Goal: Information Seeking & Learning: Learn about a topic

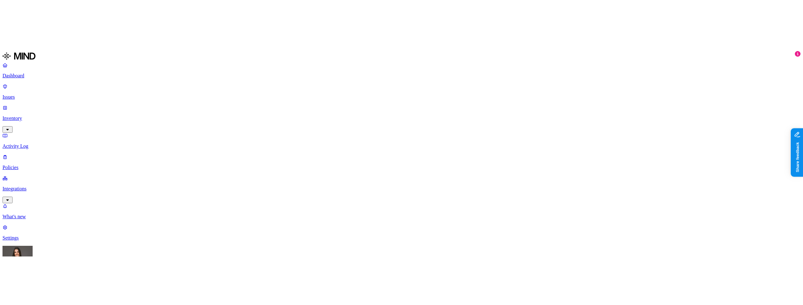
scroll to position [99, 0]
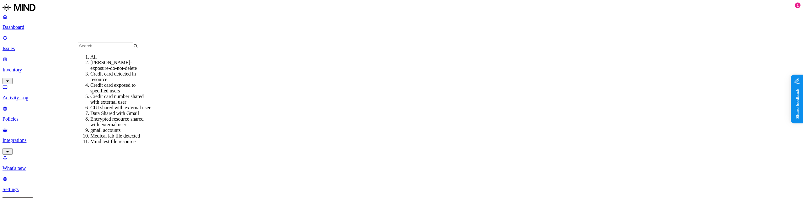
click at [131, 82] on div "Credit card detected in resource" at bounding box center [120, 76] width 60 height 11
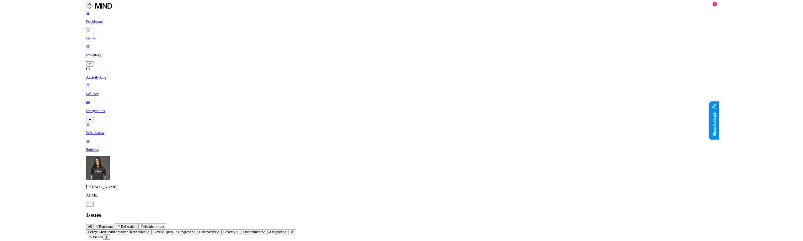
scroll to position [95, 0]
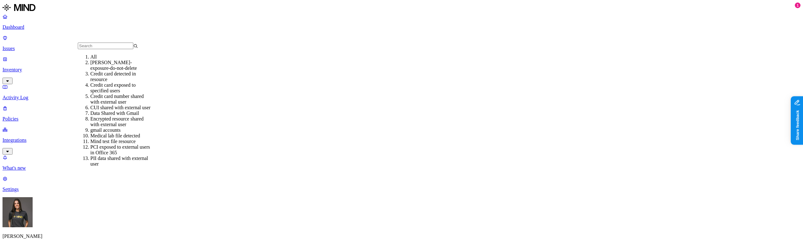
click at [113, 79] on div "Credit card detected in resource" at bounding box center [120, 76] width 60 height 11
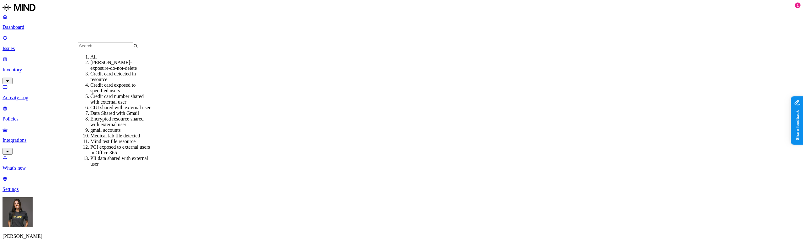
click at [129, 82] on div "Credit card detected in resource" at bounding box center [120, 76] width 60 height 11
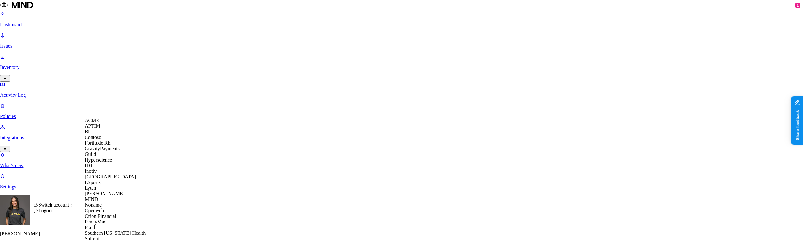
scroll to position [187, 0]
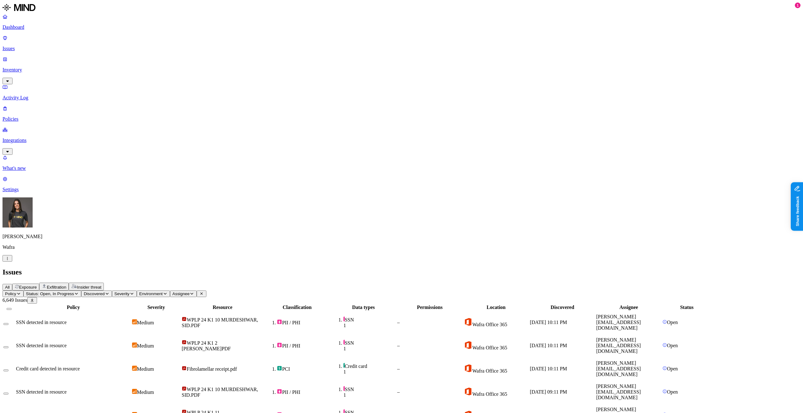
click at [33, 67] on p "Inventory" at bounding box center [402, 70] width 798 height 6
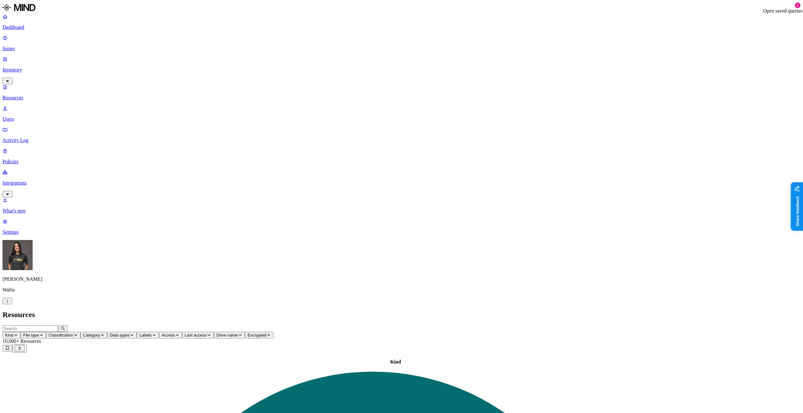
click at [9, 347] on icon at bounding box center [7, 349] width 3 height 4
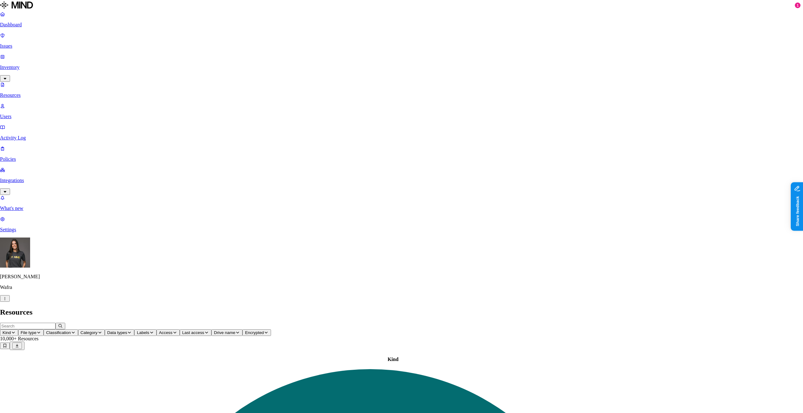
click at [772, 43] on span "Download Sharepoint permissions report" at bounding box center [751, 40] width 82 height 5
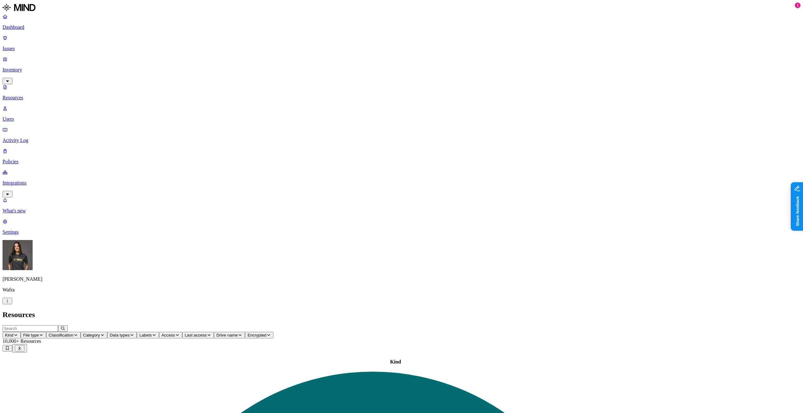
click at [25, 46] on p "Issues" at bounding box center [402, 49] width 798 height 6
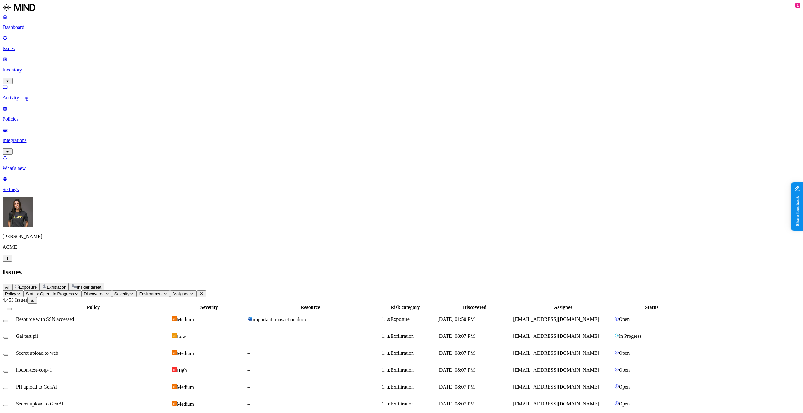
click at [39, 284] on button "Exposure" at bounding box center [25, 287] width 27 height 7
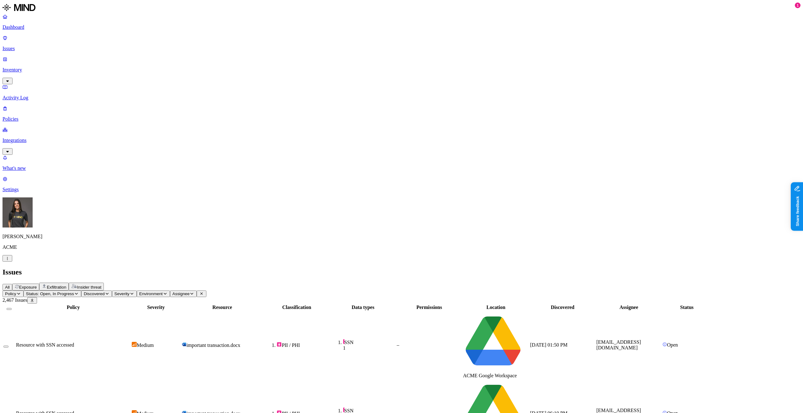
click at [24, 291] on button "Policy" at bounding box center [13, 294] width 21 height 7
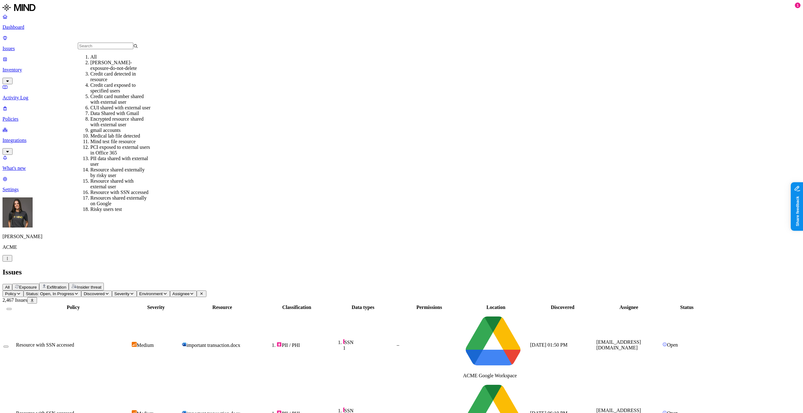
click at [117, 79] on div "Credit card detected in resource" at bounding box center [120, 76] width 60 height 11
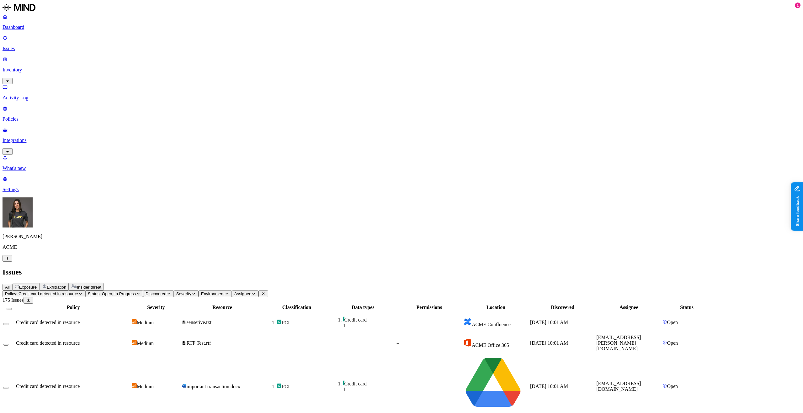
click at [517, 413] on span "ACME Google Workspace" at bounding box center [490, 417] width 54 height 5
click at [85, 291] on button "Policy: Credit card detected in resource" at bounding box center [44, 294] width 83 height 7
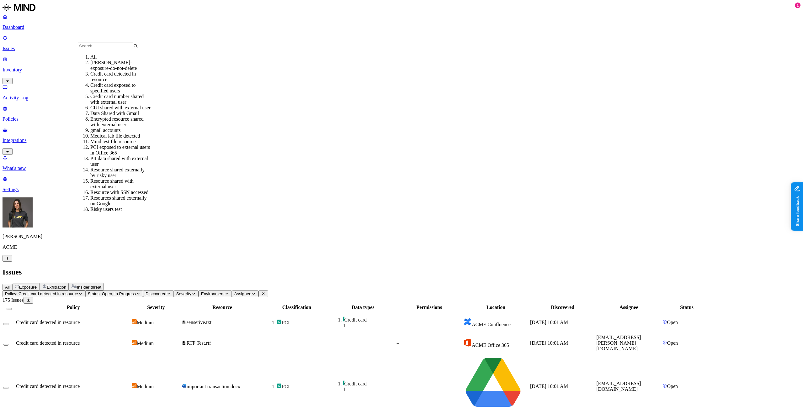
click at [124, 92] on div "Credit card exposed to specified users" at bounding box center [120, 87] width 60 height 11
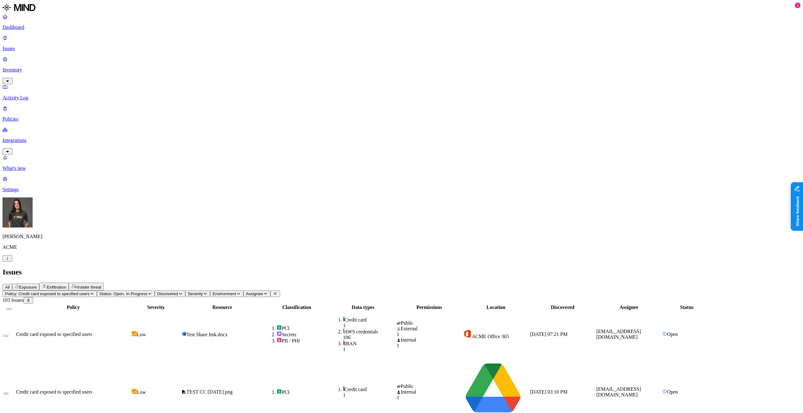
click at [181, 358] on td "Low" at bounding box center [155, 392] width 49 height 68
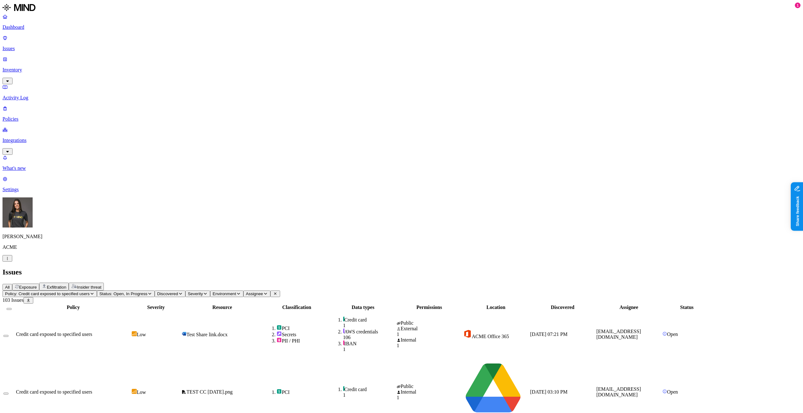
scroll to position [22, 0]
click at [396, 305] on th "Data types" at bounding box center [363, 308] width 66 height 6
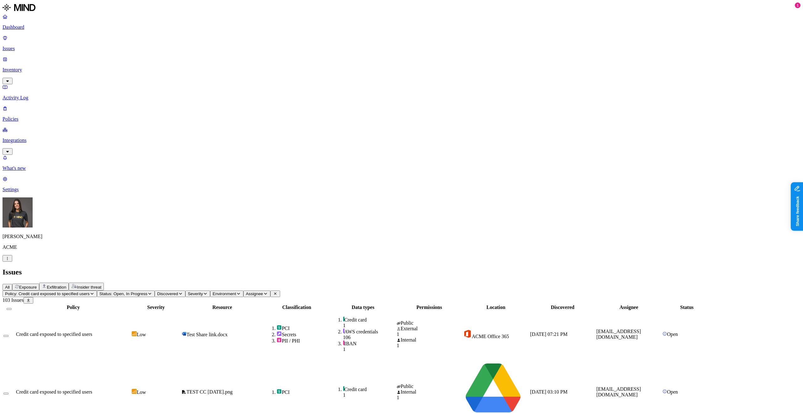
click at [448, 283] on div "All Exposure Exfiltration Insider threat" at bounding box center [402, 287] width 798 height 8
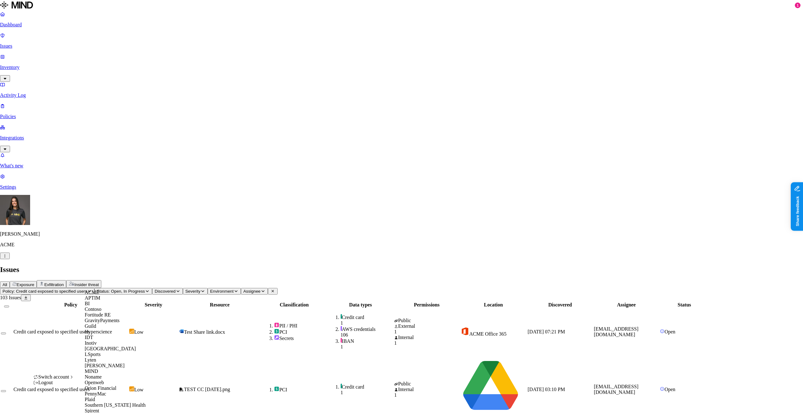
scroll to position [187, 0]
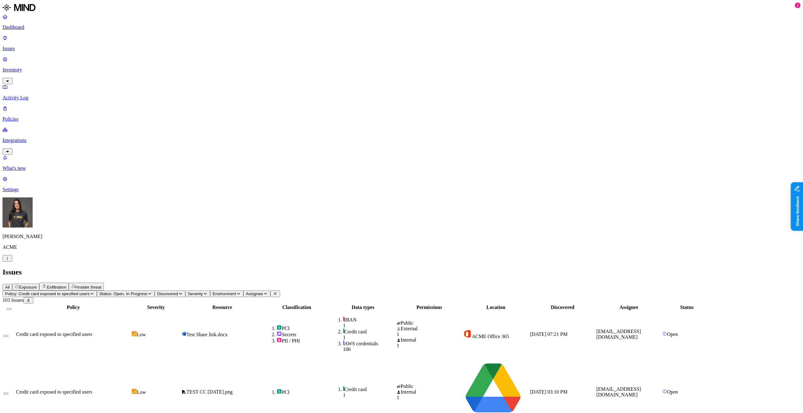
click at [90, 292] on span "Policy: Credit card exposed to specified users" at bounding box center [47, 294] width 85 height 5
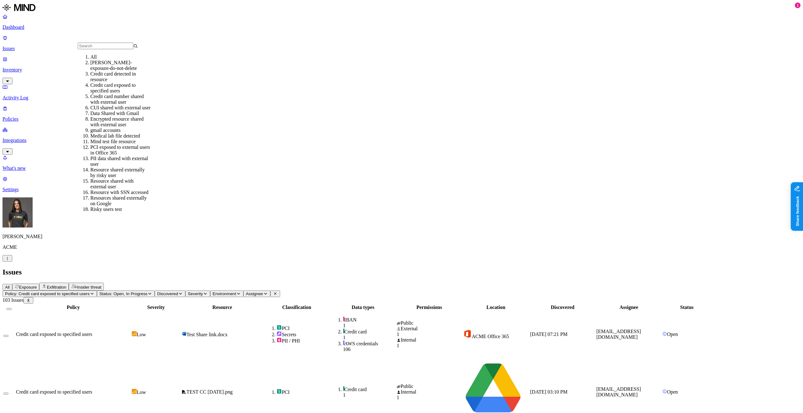
click at [127, 82] on div "Credit card detected in resource" at bounding box center [120, 76] width 60 height 11
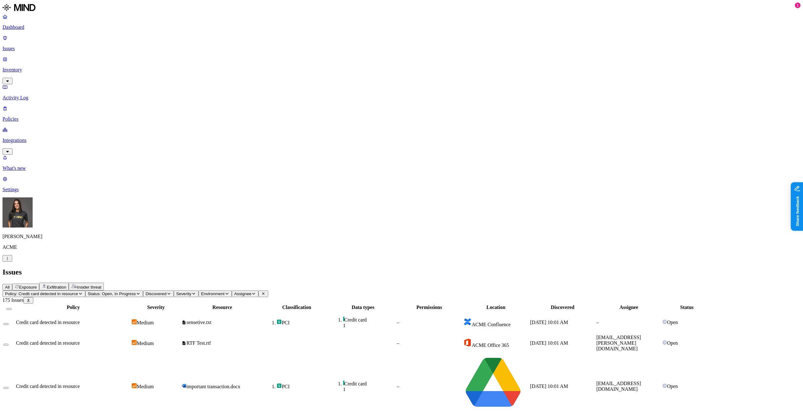
click at [517, 413] on span "ACME Google Workspace" at bounding box center [490, 417] width 54 height 5
click at [529, 335] on td "ACME Office 365" at bounding box center [496, 344] width 66 height 18
click at [78, 292] on span "Policy: Credit card detected in resource" at bounding box center [41, 294] width 73 height 5
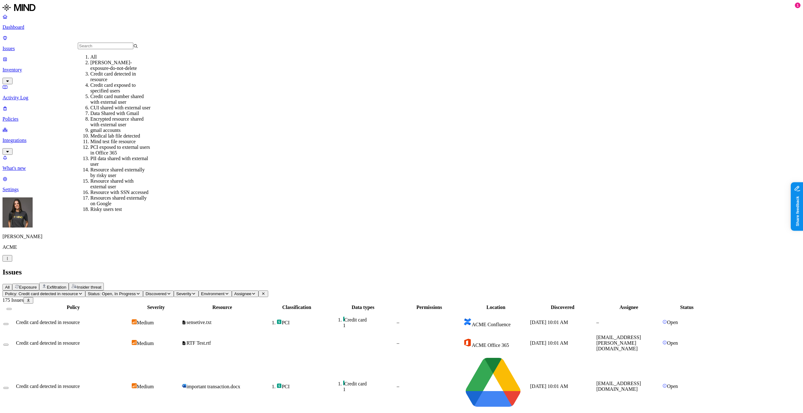
click at [12, 284] on button "All" at bounding box center [8, 287] width 10 height 7
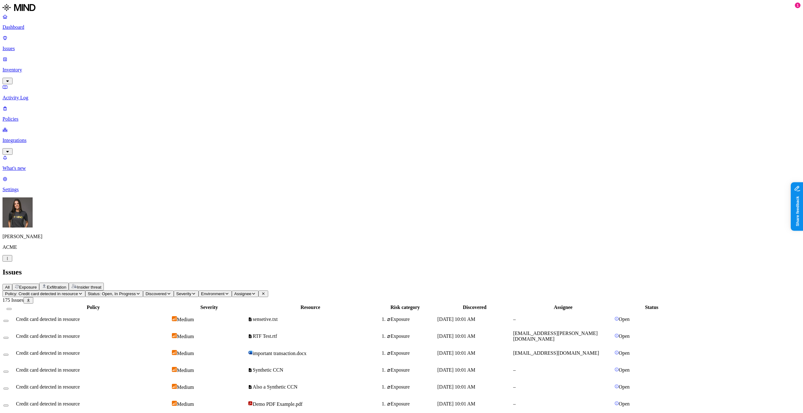
click at [171, 317] on div "Credit card detected in resource" at bounding box center [93, 320] width 155 height 6
click at [373, 328] on td "RTF Test.rtf" at bounding box center [310, 336] width 126 height 16
click at [307, 351] on span "important transaction.docx" at bounding box center [277, 353] width 59 height 5
click at [277, 334] on span "RTF Test.rtf" at bounding box center [262, 336] width 29 height 5
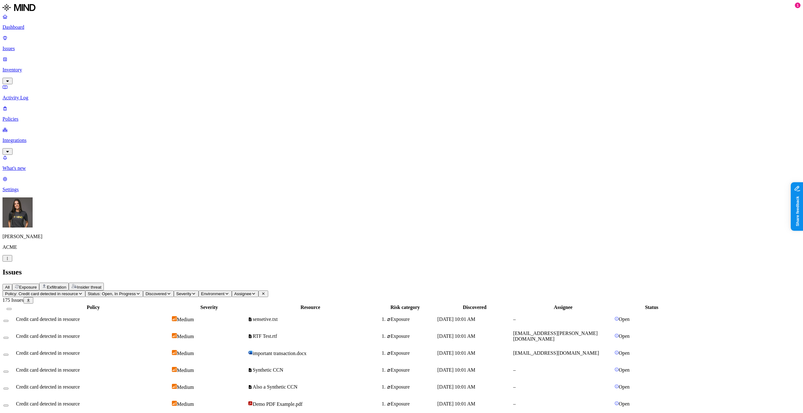
click at [512, 351] on div "Jun 26, 2025, 10:01 AM" at bounding box center [474, 354] width 75 height 6
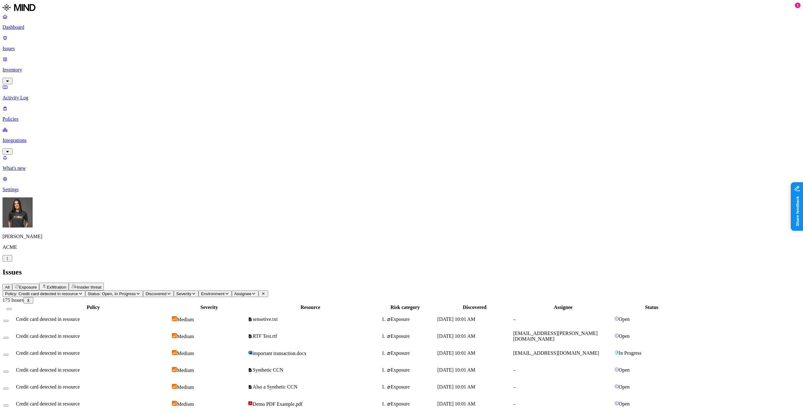
click at [383, 283] on div "All Exposure Exfiltration Insider threat" at bounding box center [402, 287] width 798 height 8
click at [143, 291] on button "Status: Open, In Progress" at bounding box center [114, 294] width 58 height 7
click at [37, 285] on span "Exposure" at bounding box center [28, 287] width 18 height 5
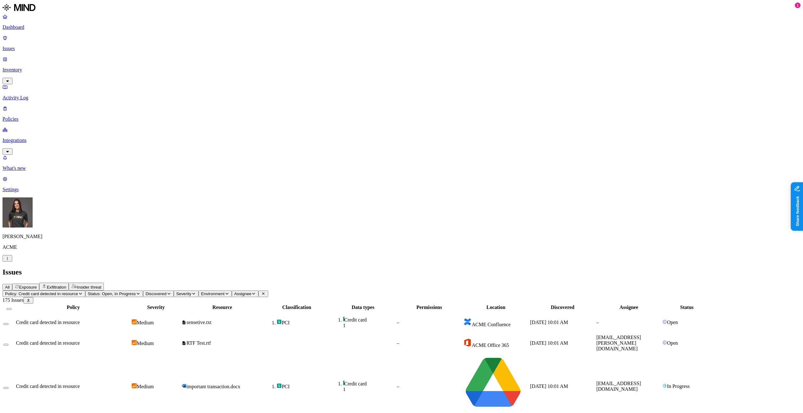
click at [85, 291] on button "Policy: Credit card detected in resource" at bounding box center [44, 294] width 83 height 7
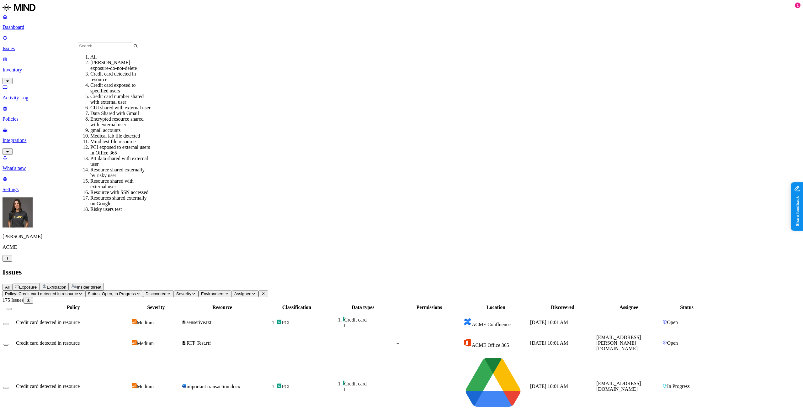
click at [131, 93] on div "Credit card exposed to specified users" at bounding box center [120, 87] width 60 height 11
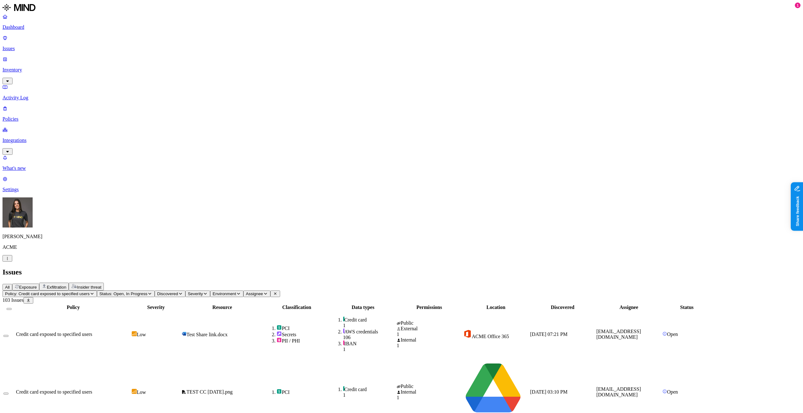
drag, startPoint x: 665, startPoint y: 300, endPoint x: 628, endPoint y: 296, distance: 36.9
copy div "File was deleted"
click at [90, 292] on span "Policy: Credit card exposed to specified users" at bounding box center [47, 294] width 85 height 5
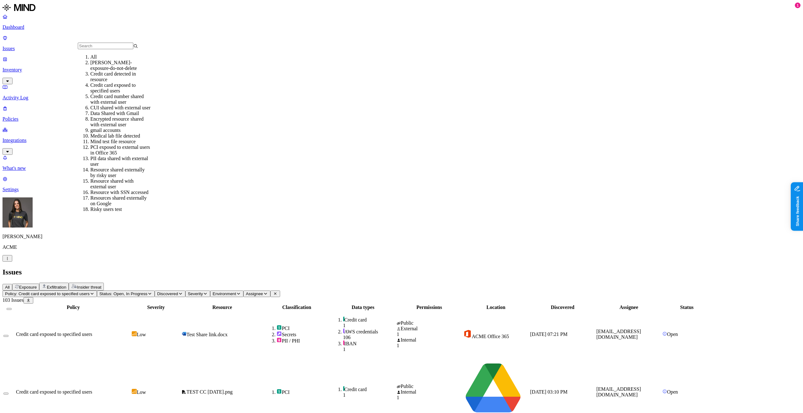
click at [40, 116] on p "Policies" at bounding box center [402, 119] width 798 height 6
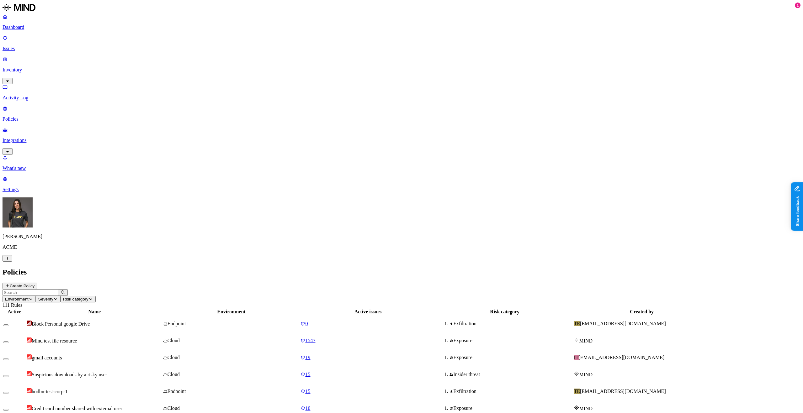
click at [58, 289] on input "text" at bounding box center [31, 292] width 56 height 7
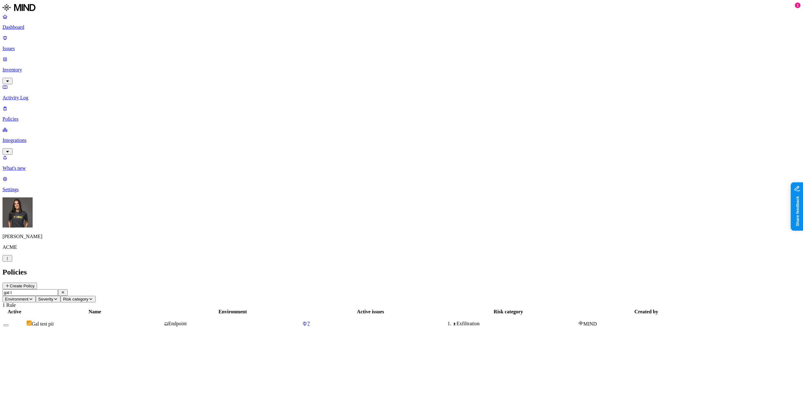
type input "gal t"
click at [143, 316] on td "Gal test pii" at bounding box center [94, 324] width 137 height 16
click at [25, 374] on button at bounding box center [20, 377] width 10 height 7
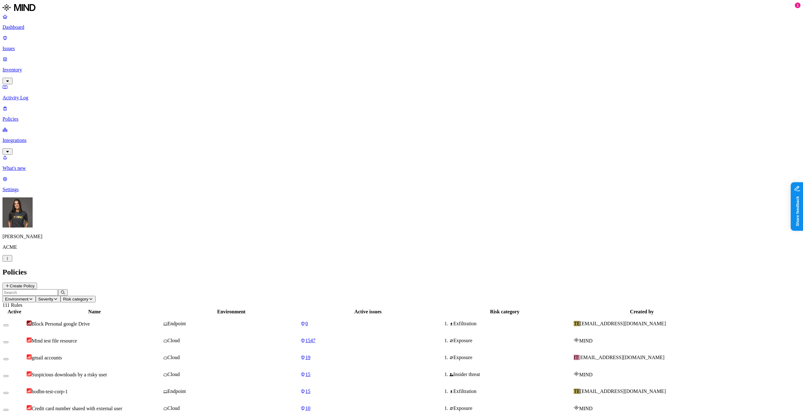
click at [420, 289] on header "Environment Severity Risk category 111 Rules" at bounding box center [402, 298] width 798 height 19
click at [29, 297] on span "Environment" at bounding box center [17, 299] width 24 height 5
click at [140, 39] on icon at bounding box center [141, 40] width 4 height 3
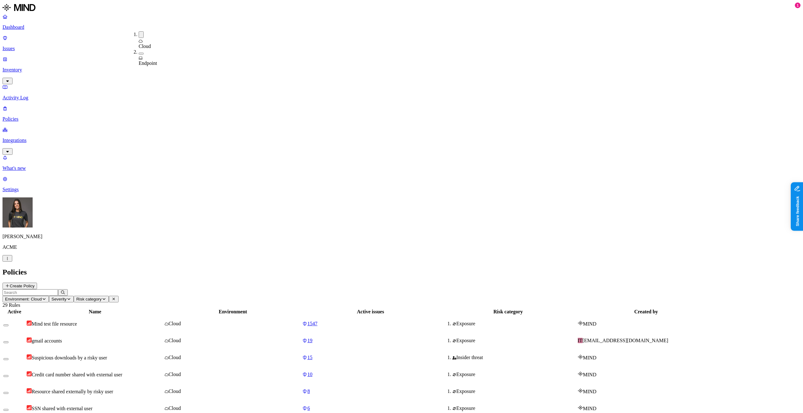
click at [274, 268] on h2 "Policies" at bounding box center [402, 272] width 798 height 8
click at [58, 289] on input "text" at bounding box center [31, 292] width 56 height 7
type input "n"
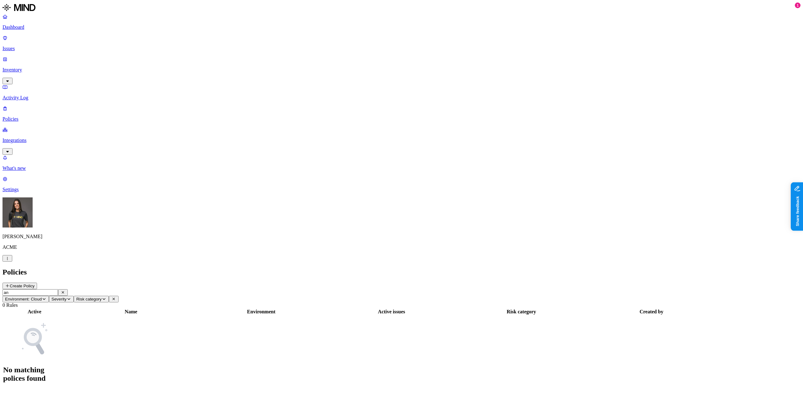
type input "a"
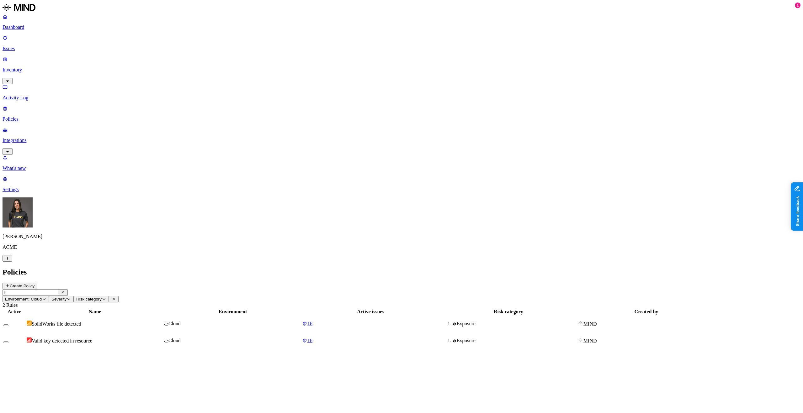
type input "l"
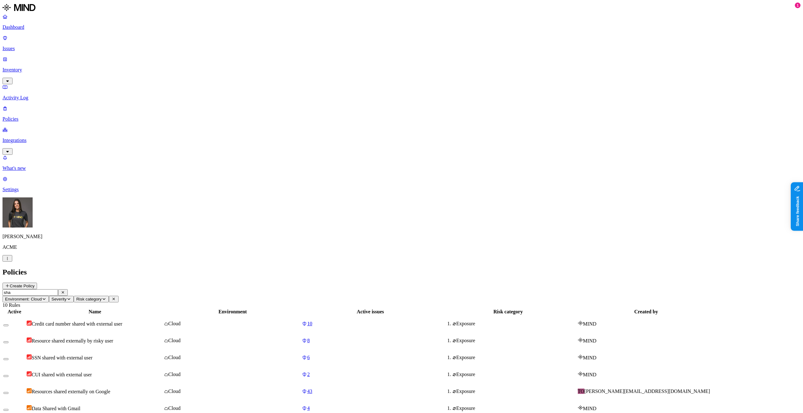
type input "sha"
click at [122, 321] on span "Credit card number shared with external user" at bounding box center [77, 323] width 91 height 5
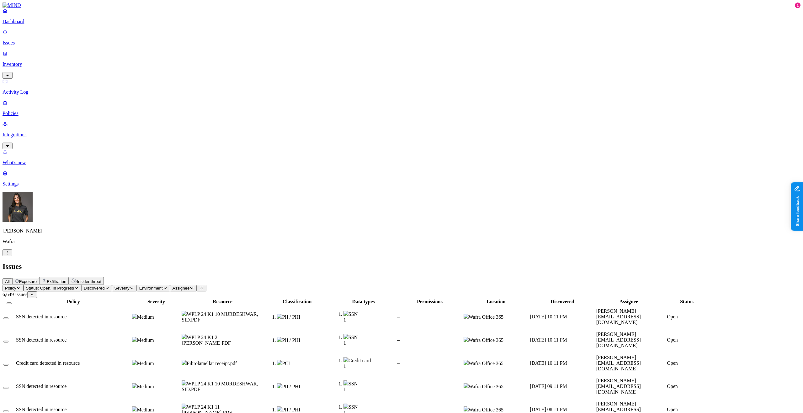
click at [28, 61] on p "Inventory" at bounding box center [402, 64] width 798 height 6
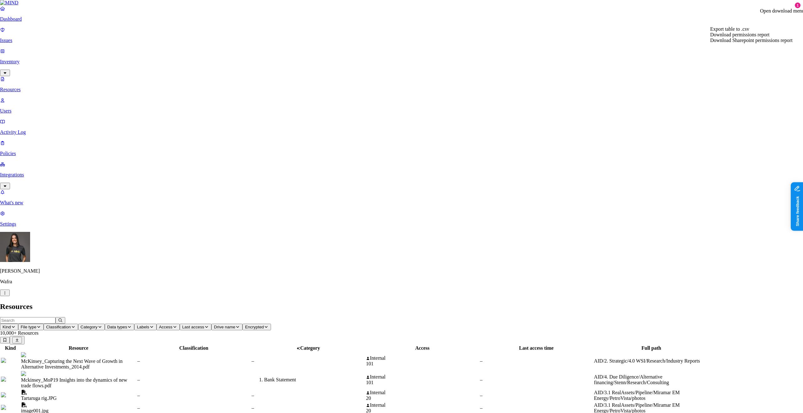
click at [755, 43] on span "Download Sharepoint permissions report" at bounding box center [751, 40] width 82 height 5
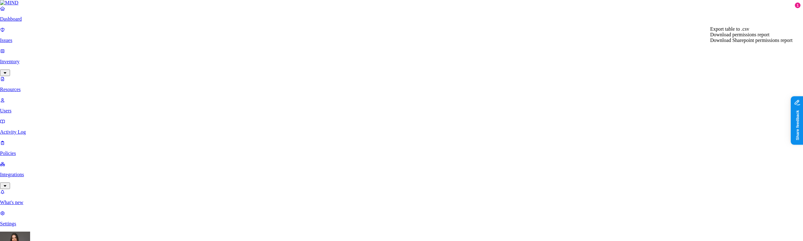
click at [759, 43] on span "Download Sharepoint permissions report" at bounding box center [751, 40] width 82 height 5
